Goal: Task Accomplishment & Management: Use online tool/utility

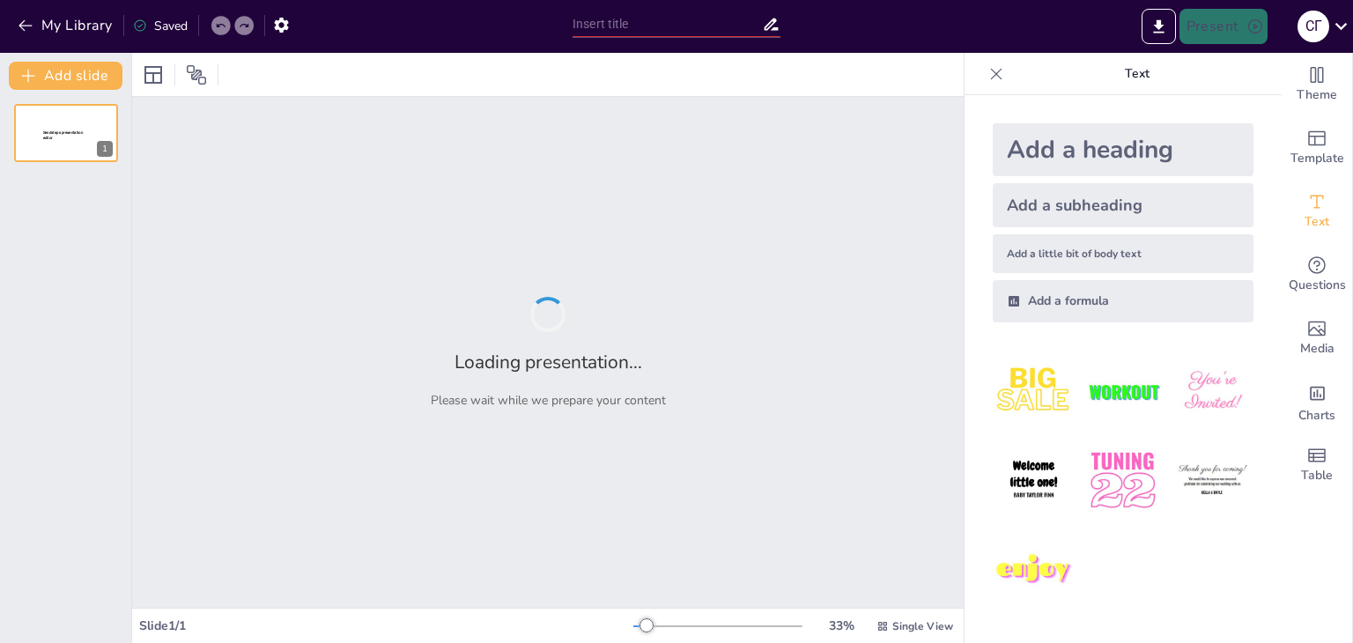
type input "Історія виникнення Інтернету речей: Від концепції до реальності"
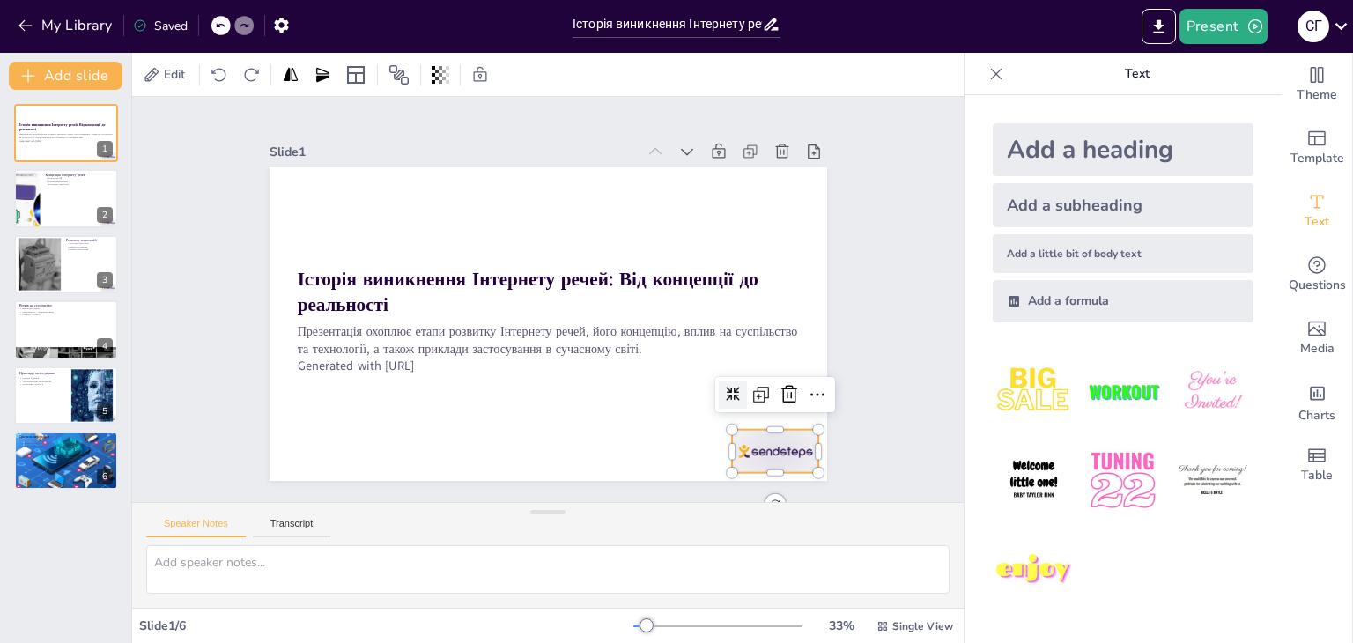
click at [756, 455] on div at bounding box center [775, 451] width 87 height 43
click at [779, 397] on icon at bounding box center [789, 394] width 21 height 21
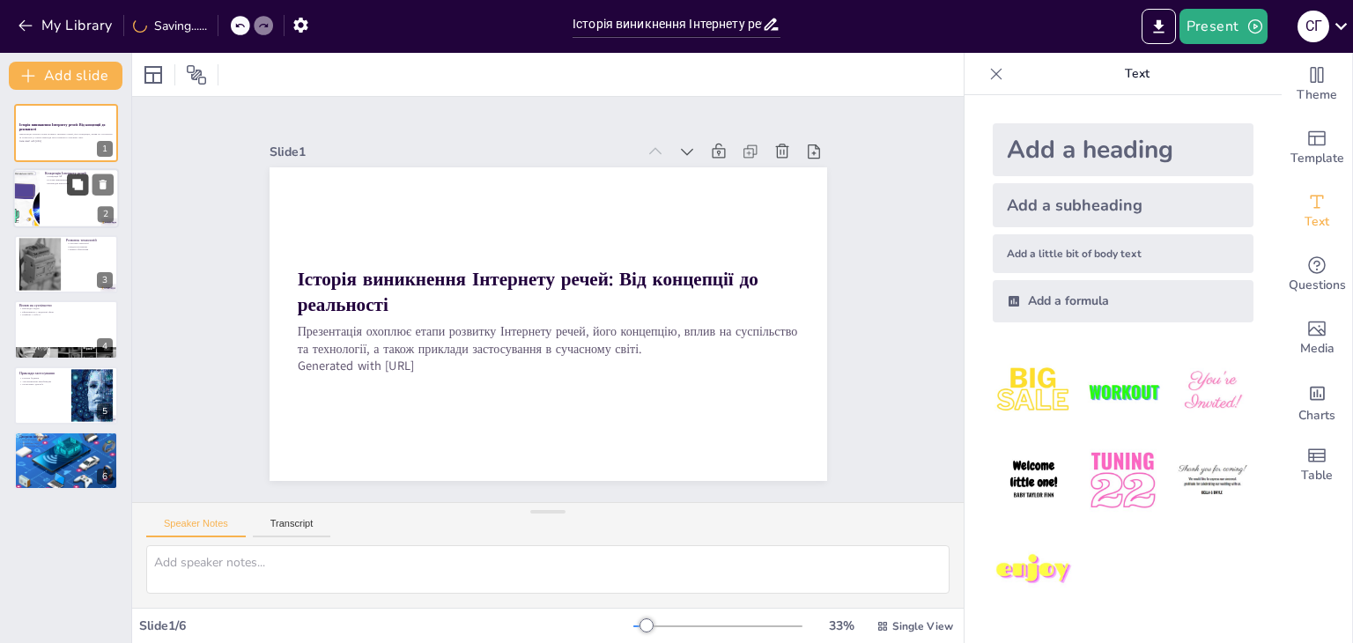
click at [88, 183] on button at bounding box center [77, 184] width 21 height 21
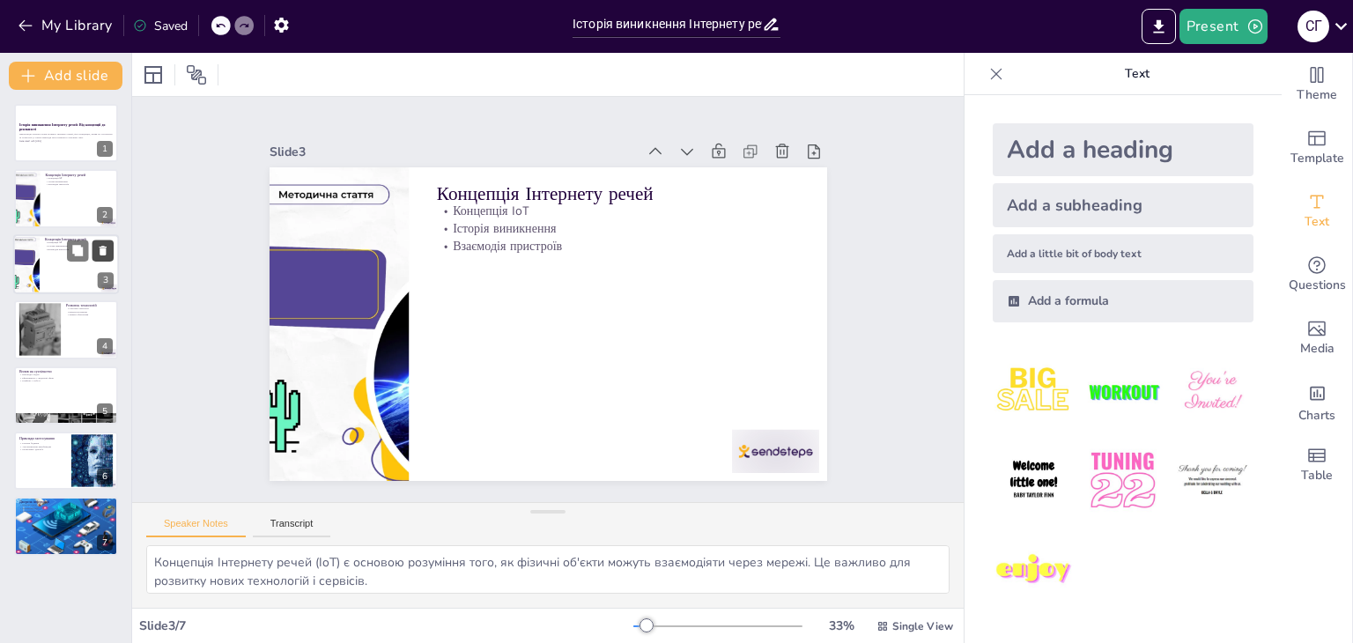
click at [106, 247] on icon at bounding box center [103, 250] width 12 height 12
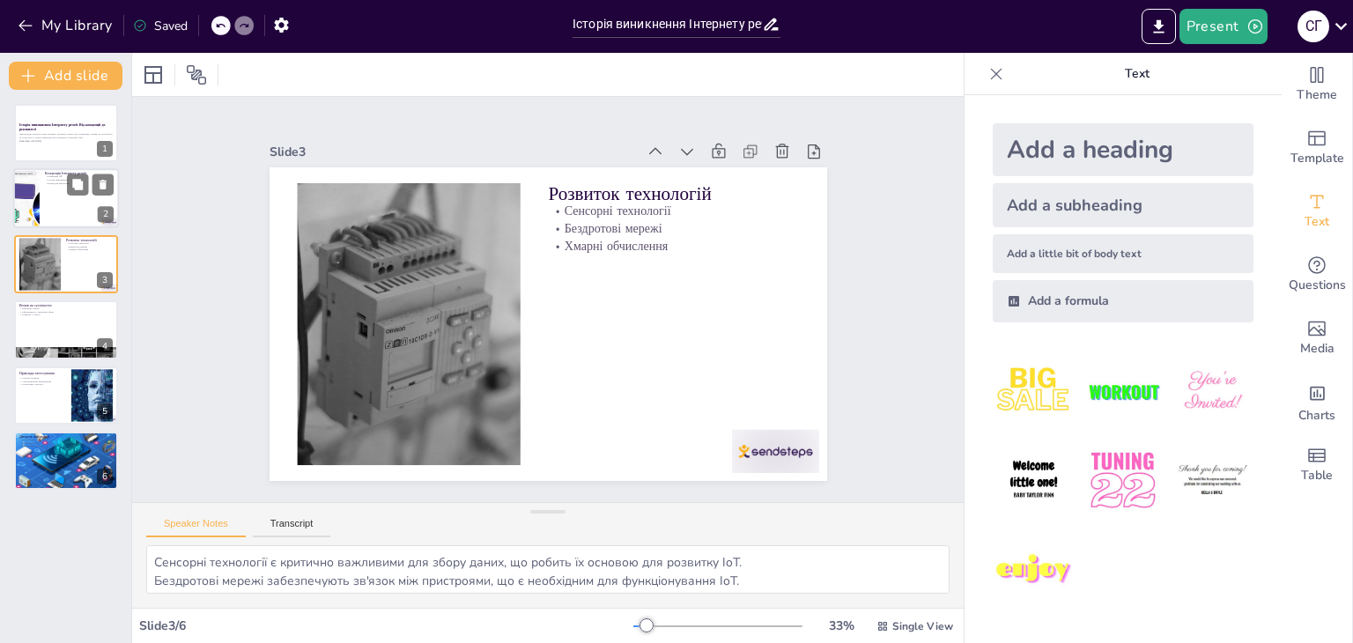
click at [29, 185] on div at bounding box center [27, 199] width 106 height 60
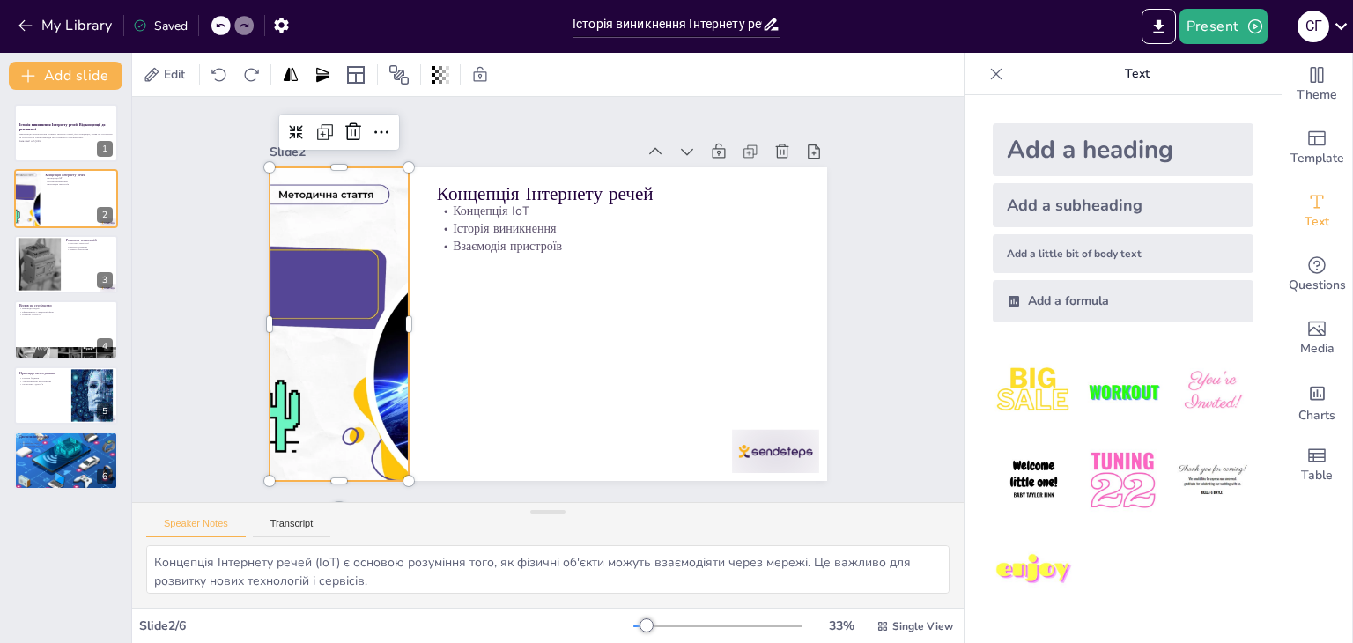
click at [373, 355] on div at bounding box center [341, 258] width 627 height 470
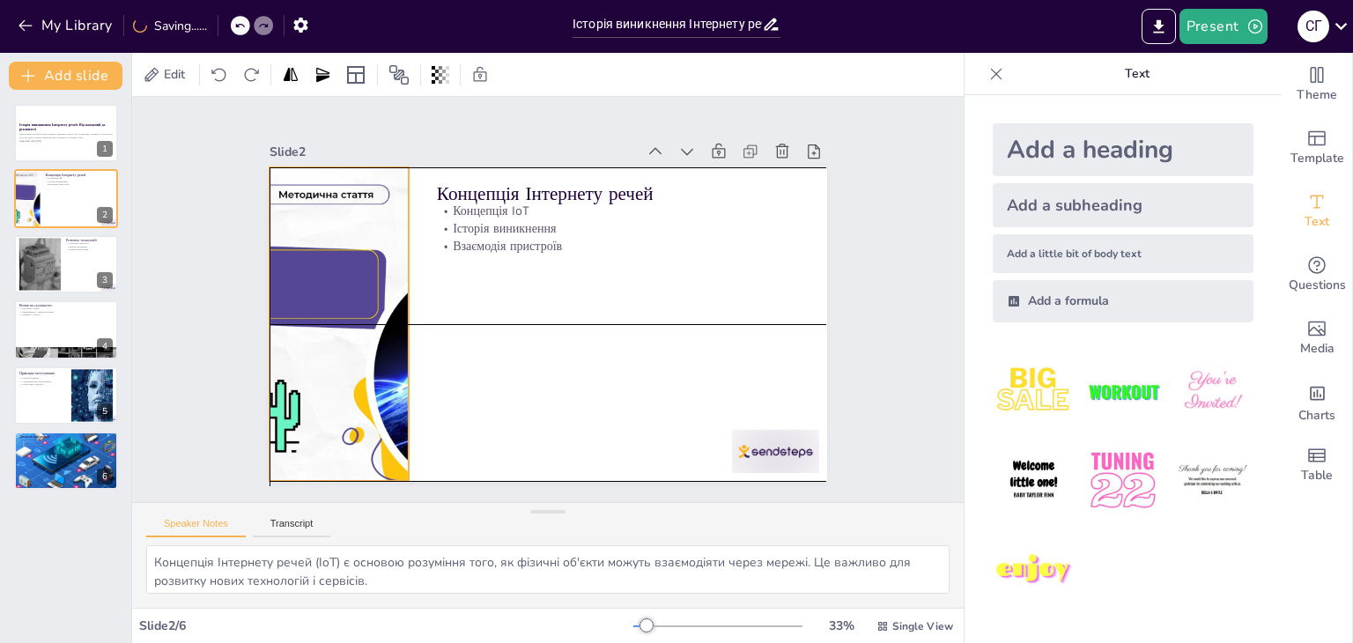
click at [377, 360] on div at bounding box center [338, 280] width 610 height 423
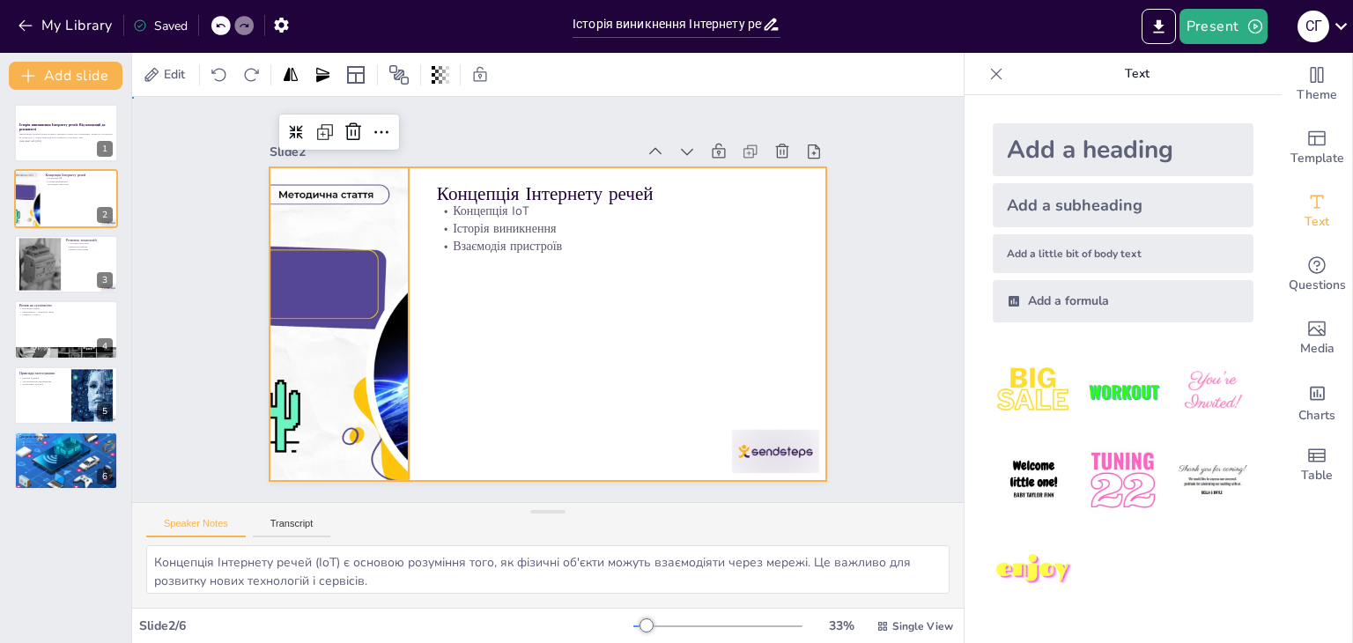
click at [617, 338] on div at bounding box center [545, 324] width 587 height 370
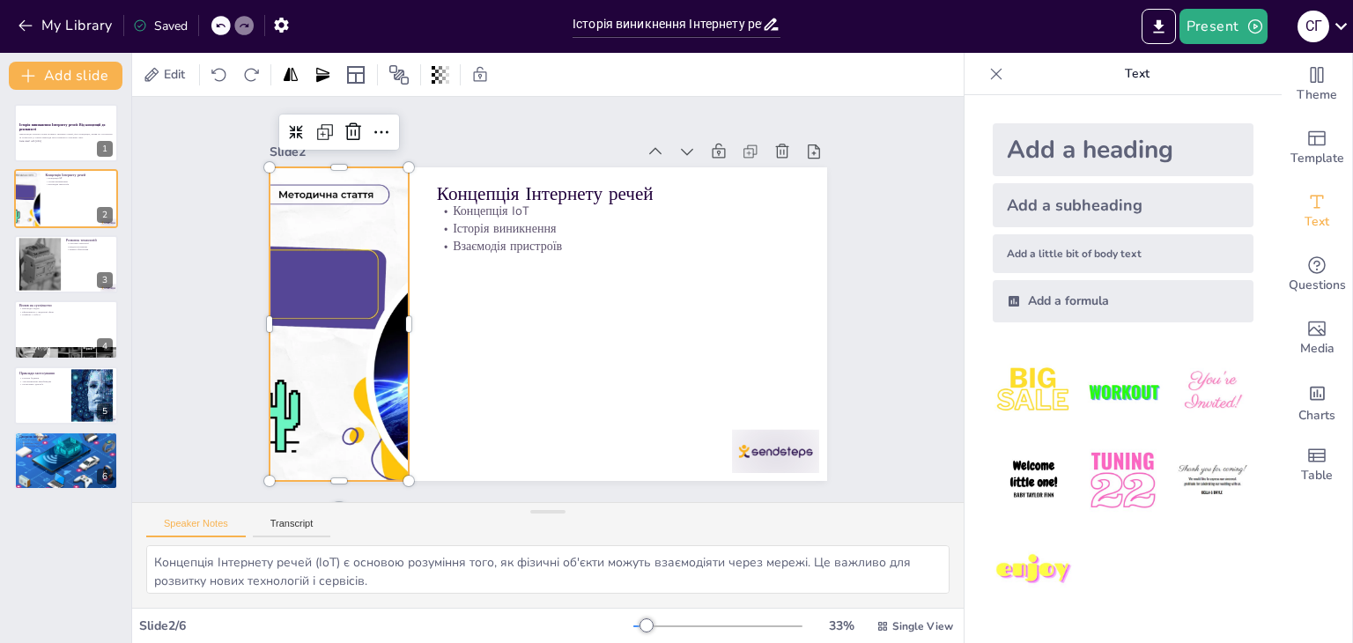
click at [368, 347] on div at bounding box center [339, 324] width 558 height 314
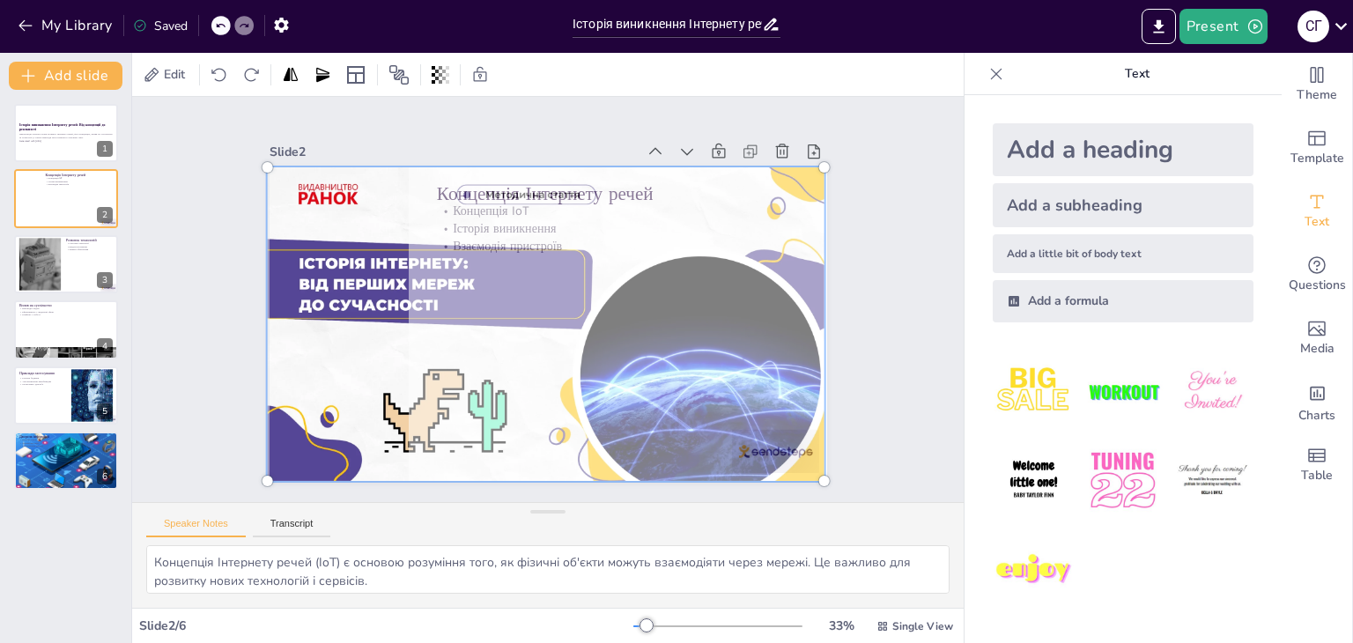
drag, startPoint x: 363, startPoint y: 342, endPoint x: 570, endPoint y: 344, distance: 207.0
click at [570, 344] on div at bounding box center [540, 323] width 635 height 447
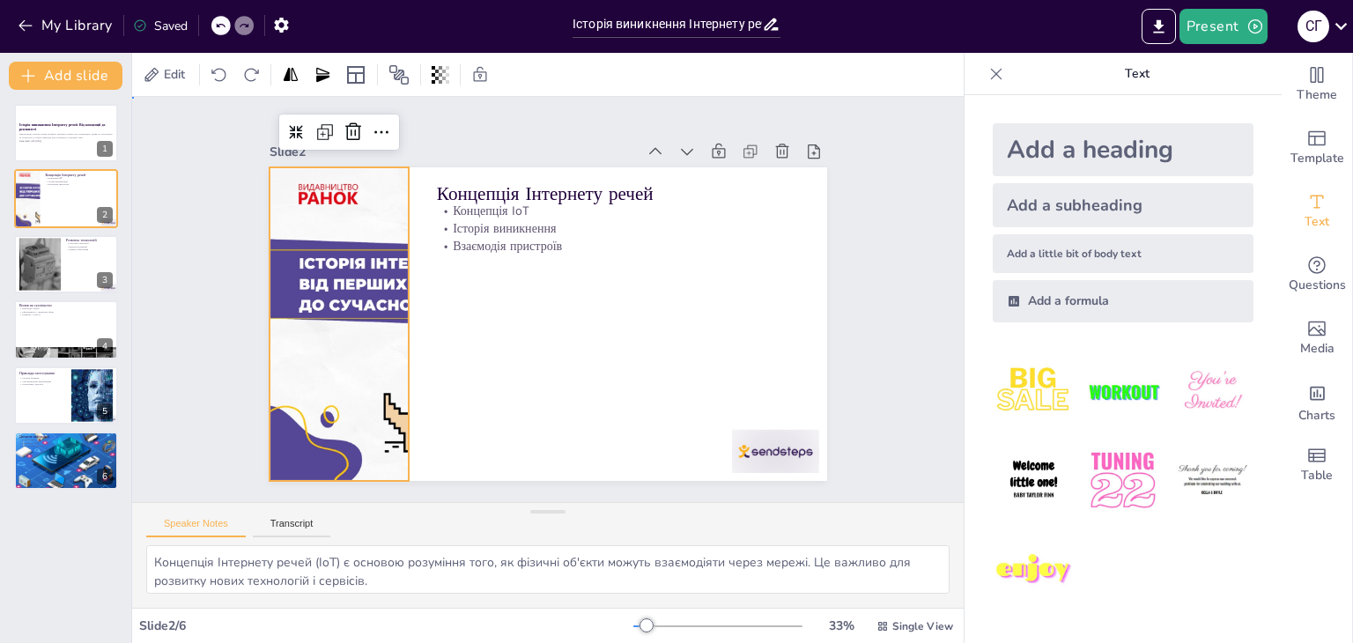
click at [886, 269] on div "Slide 1 Історія виникнення Інтернету речей: Від концепції до реальності Презент…" at bounding box center [548, 300] width 869 height 490
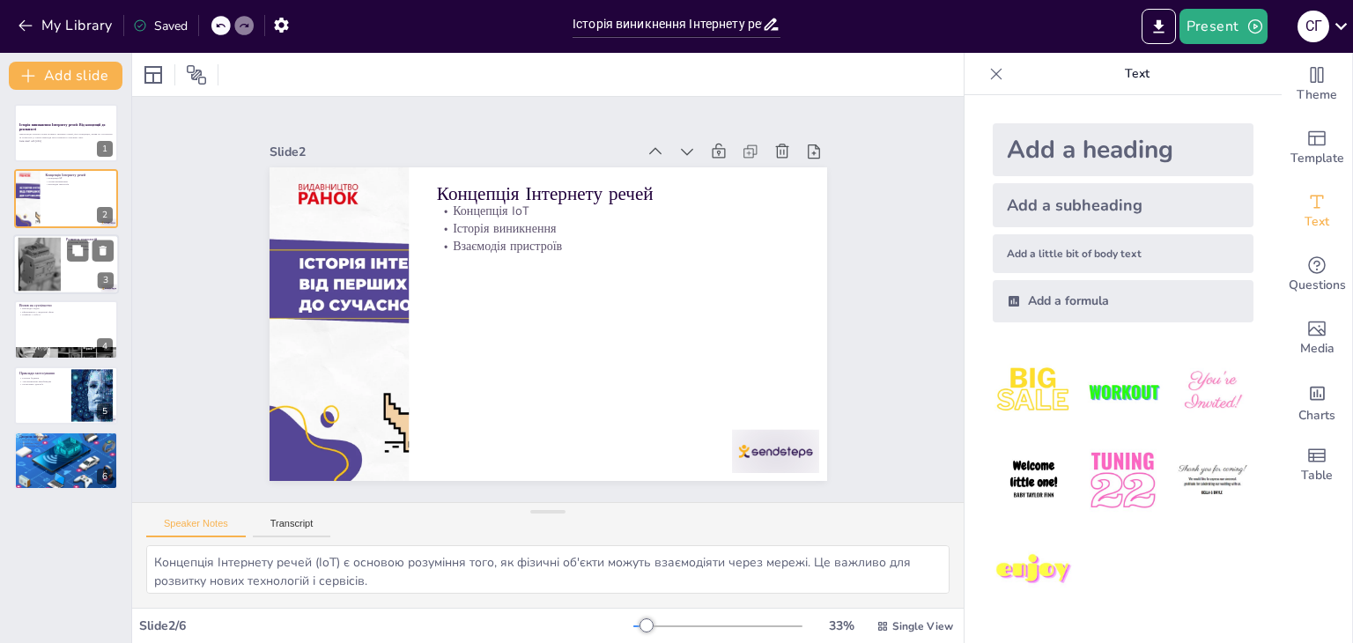
click at [34, 279] on div at bounding box center [39, 264] width 80 height 54
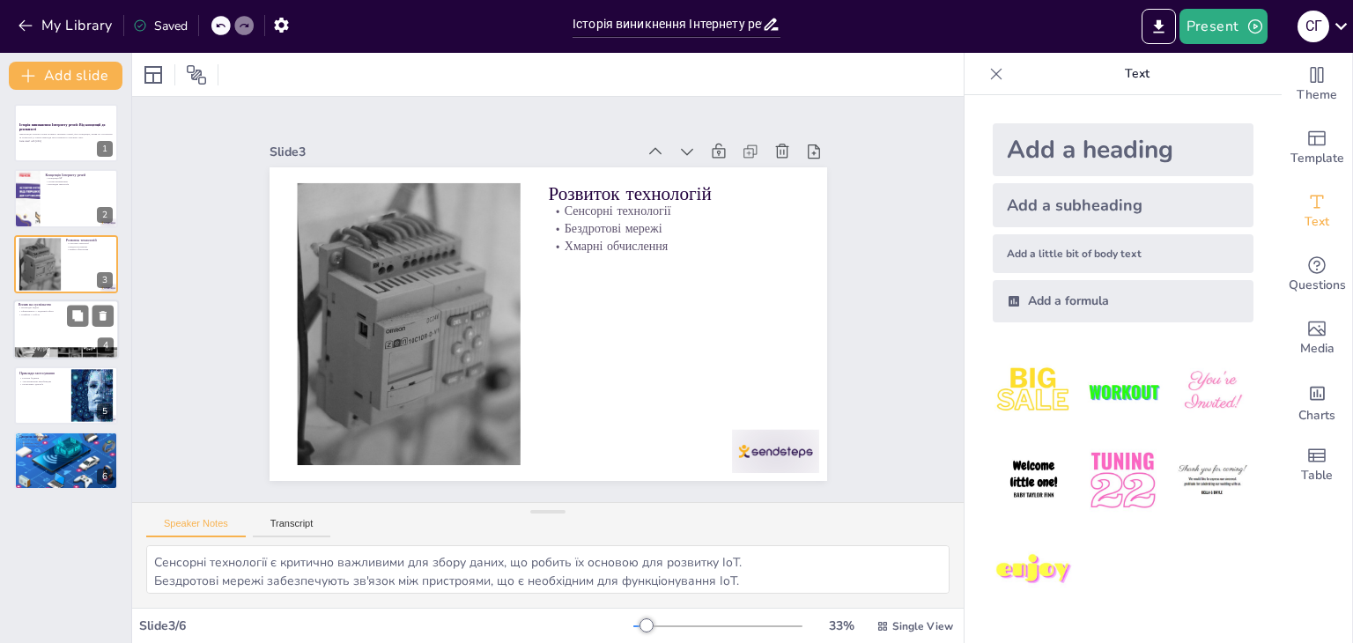
click at [55, 318] on div at bounding box center [66, 329] width 106 height 60
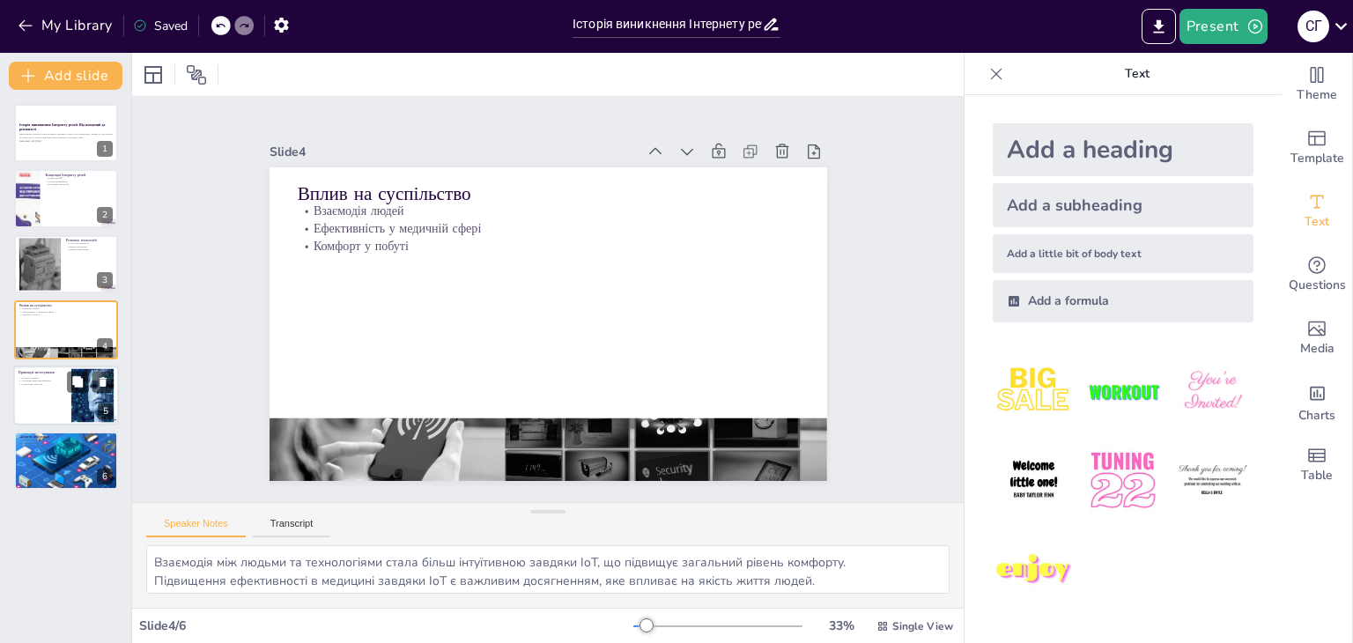
click at [55, 394] on div at bounding box center [66, 396] width 106 height 60
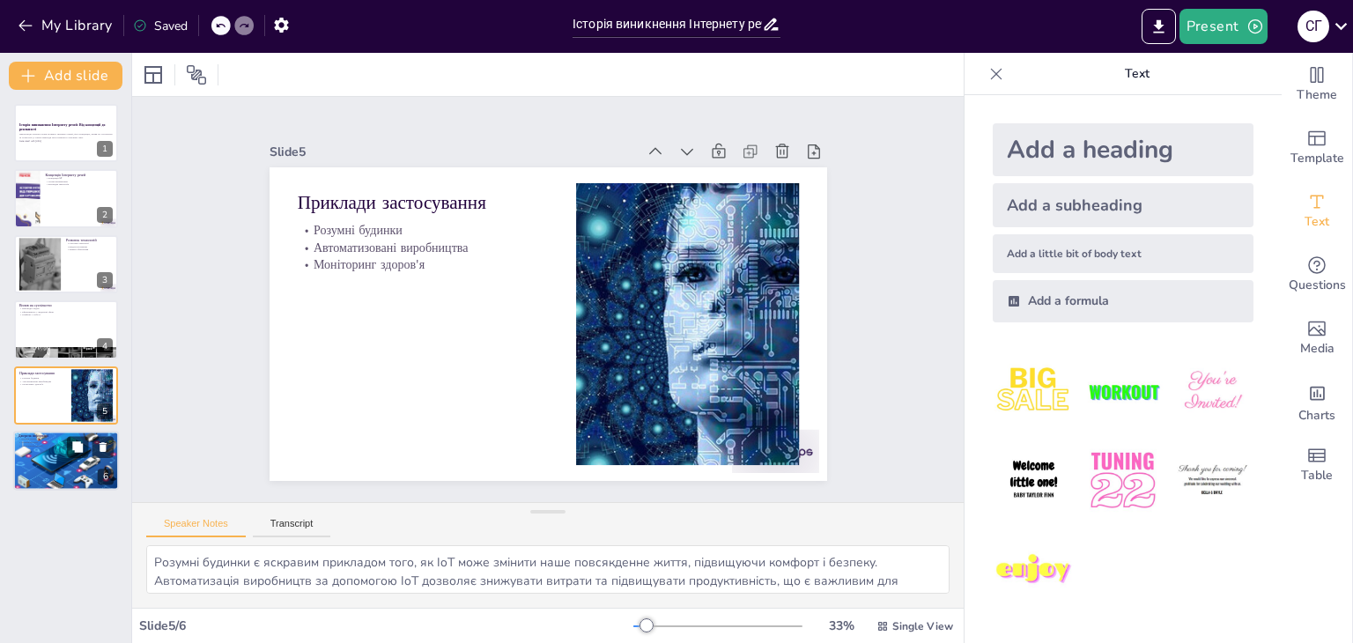
click at [62, 473] on div at bounding box center [66, 460] width 106 height 70
type textarea "Наукові статті є важливими джерелами для отримання достовірної інформації про I…"
